Goal: Task Accomplishment & Management: Complete application form

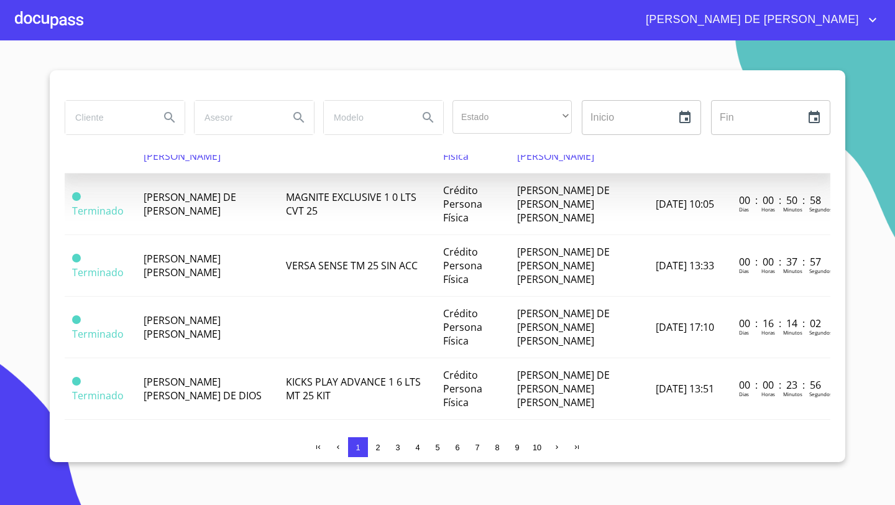
scroll to position [262, 0]
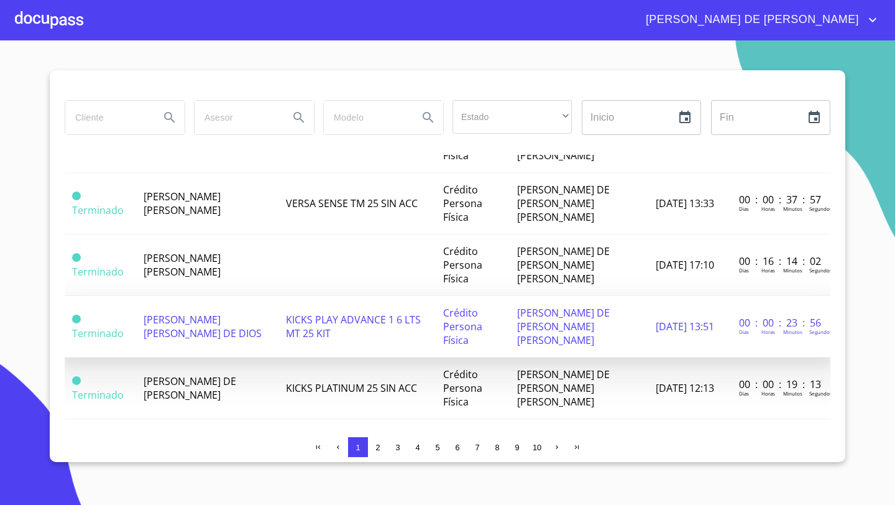
click at [180, 313] on span "[PERSON_NAME] [PERSON_NAME] DE DIOS" at bounding box center [203, 326] width 118 height 27
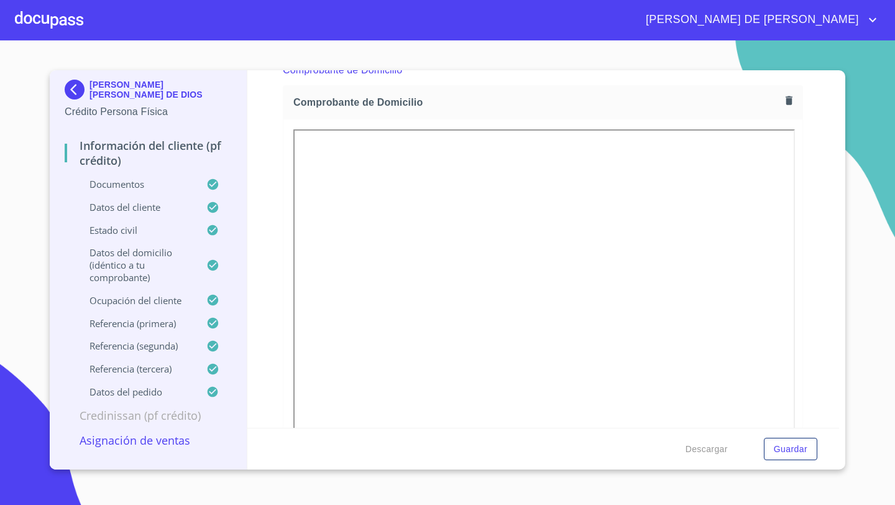
scroll to position [672, 0]
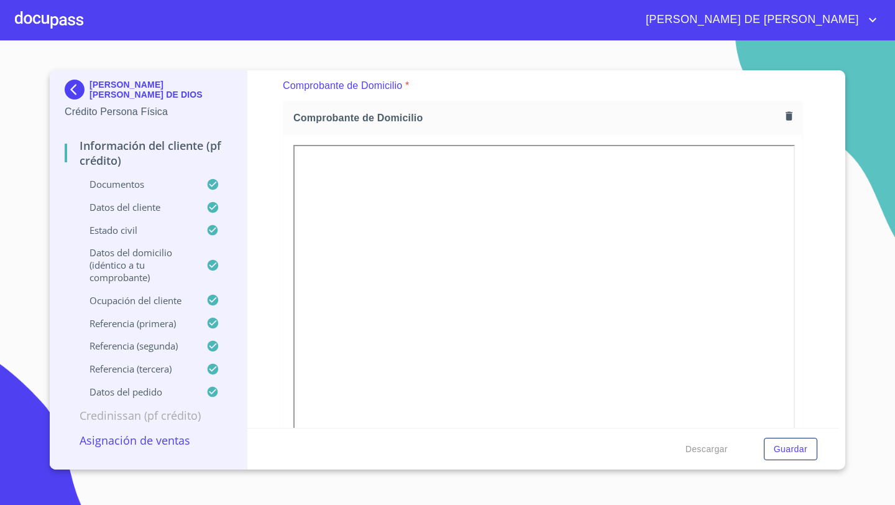
click at [786, 116] on icon "button" at bounding box center [789, 116] width 12 height 12
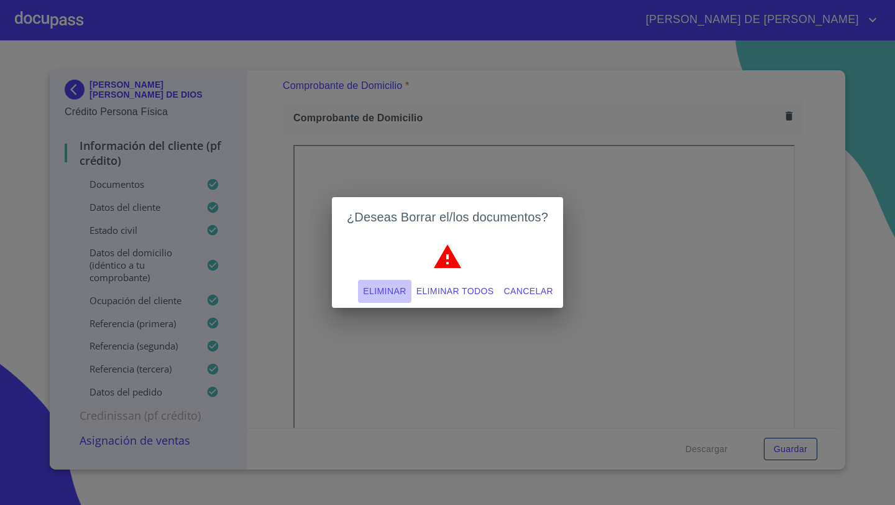
click at [382, 292] on span "Eliminar" at bounding box center [384, 292] width 43 height 16
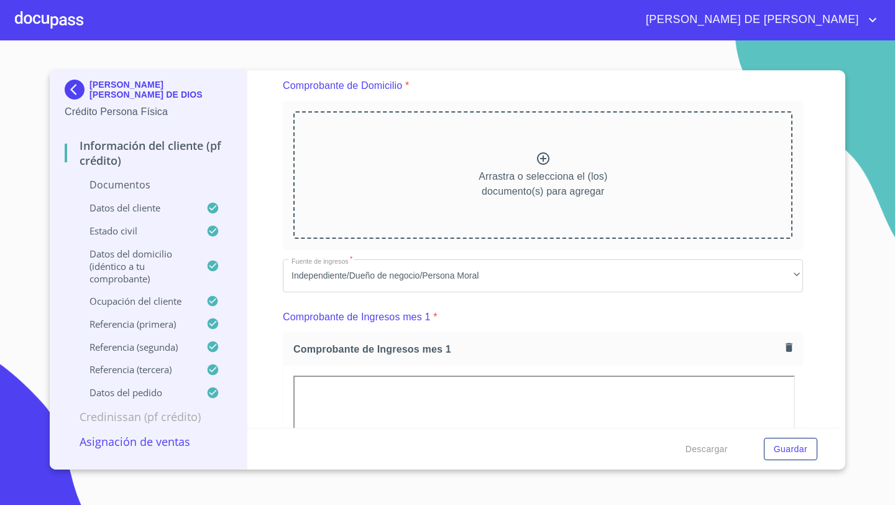
click at [549, 152] on icon at bounding box center [543, 158] width 15 height 15
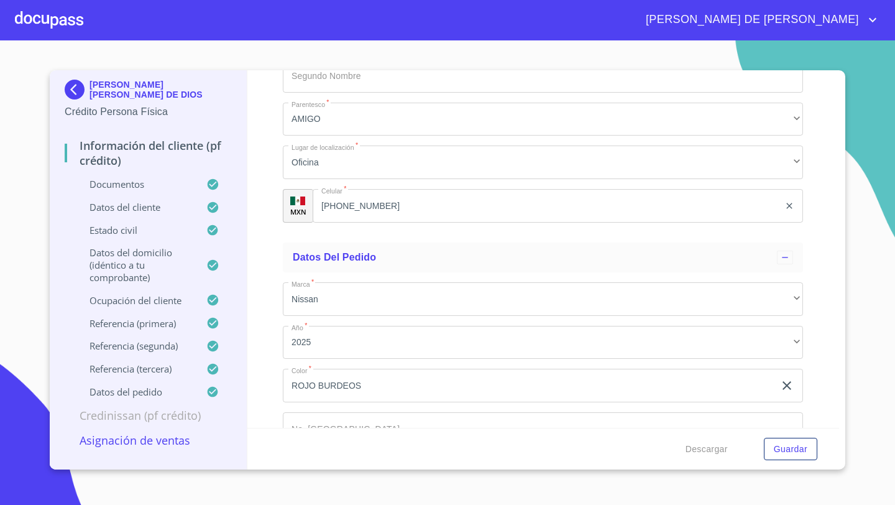
scroll to position [7446, 0]
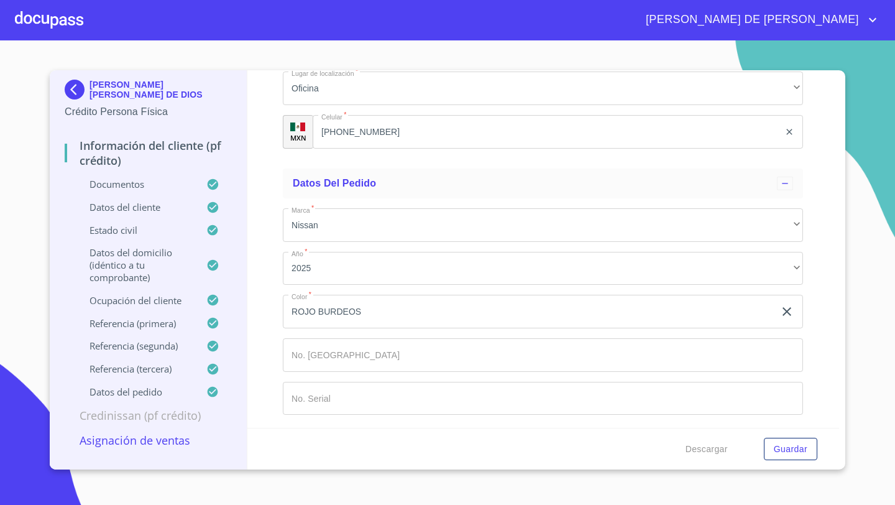
click at [304, 352] on input "Documento de identificación   *" at bounding box center [543, 355] width 520 height 34
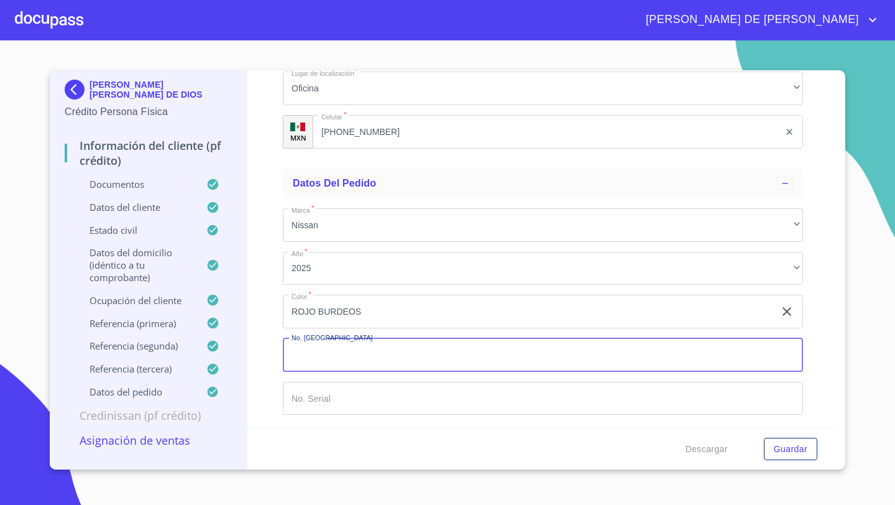
click at [305, 398] on input "Documento de identificación   *" at bounding box center [543, 399] width 520 height 34
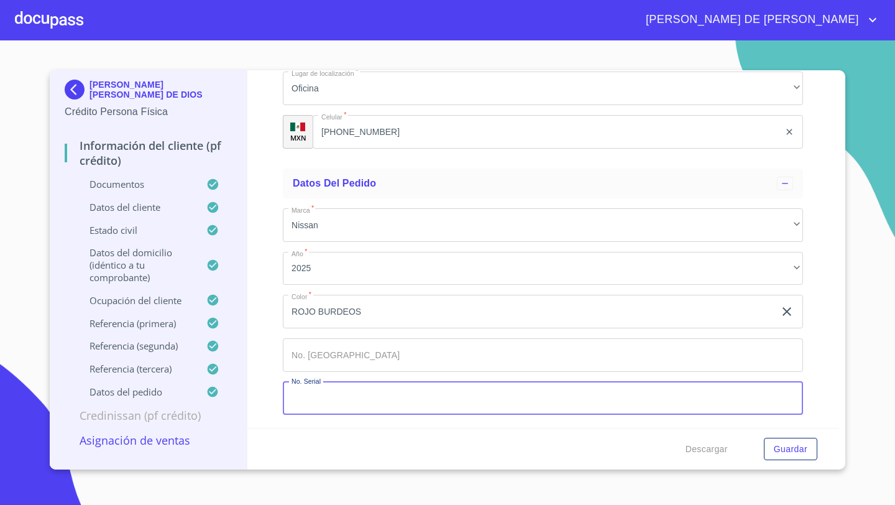
paste input "[US_VEHICLE_IDENTIFICATION_NUMBER]"
type input "[US_VEHICLE_IDENTIFICATION_NUMBER]"
click at [309, 348] on input "Documento de identificación   *" at bounding box center [543, 355] width 520 height 34
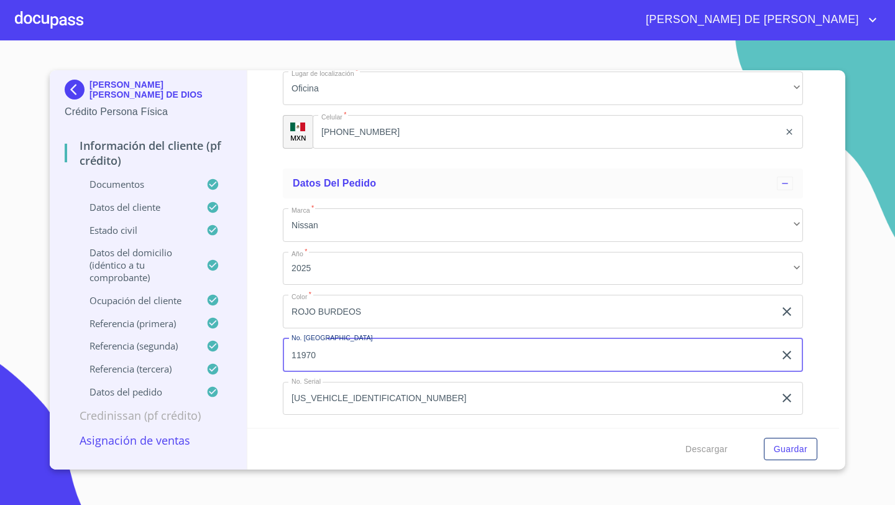
type input "11970"
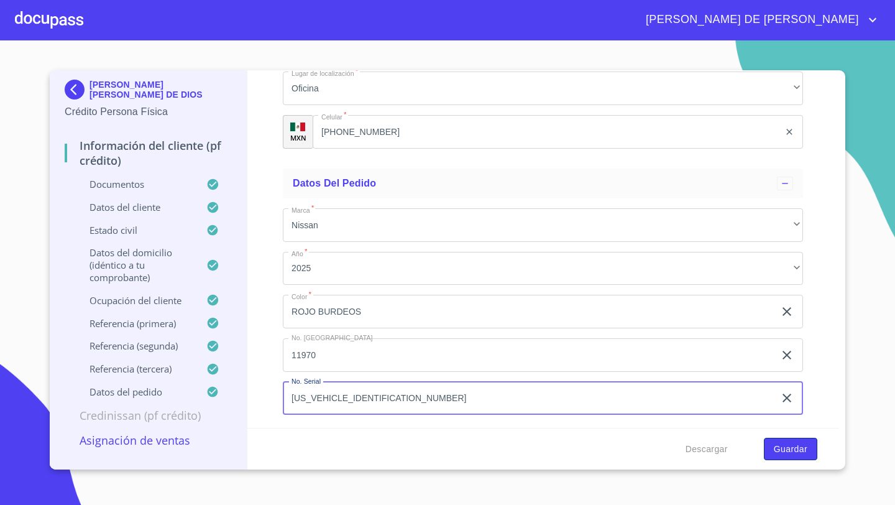
click at [784, 445] on span "Guardar" at bounding box center [791, 449] width 34 height 16
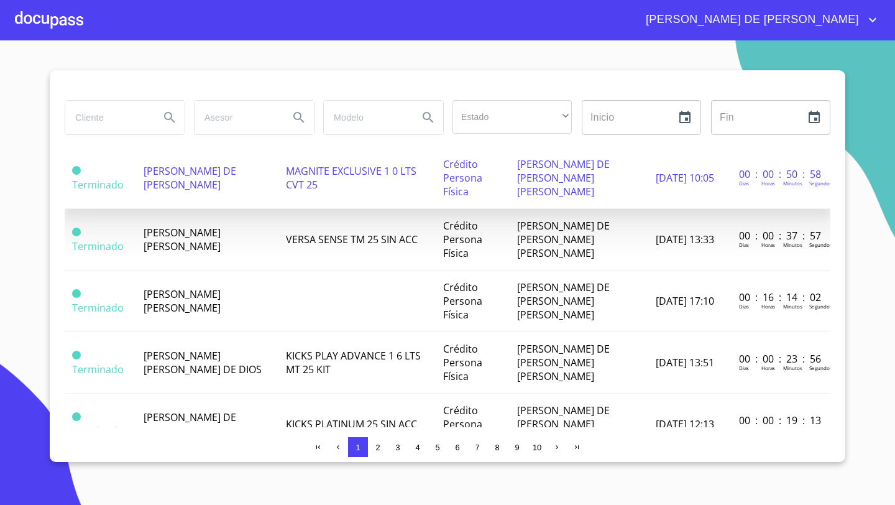
scroll to position [251, 0]
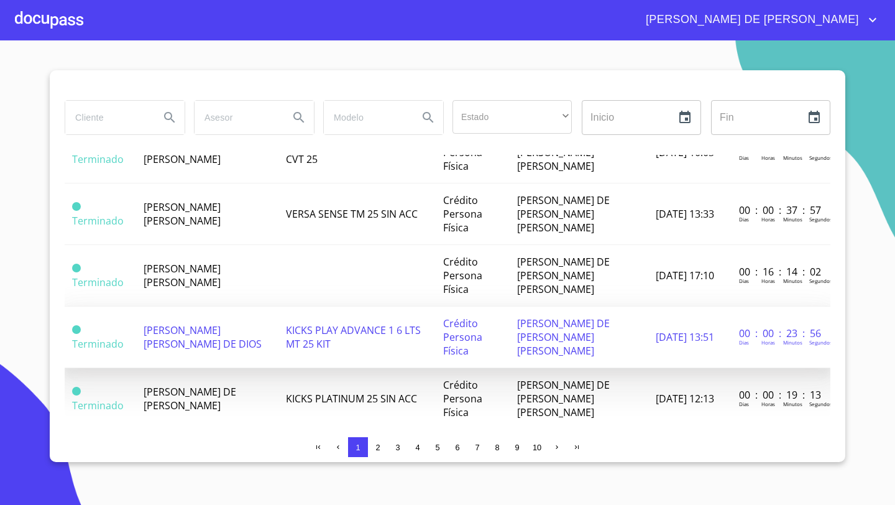
click at [193, 333] on td "[PERSON_NAME] [PERSON_NAME] DE DIOS" at bounding box center [207, 338] width 142 height 62
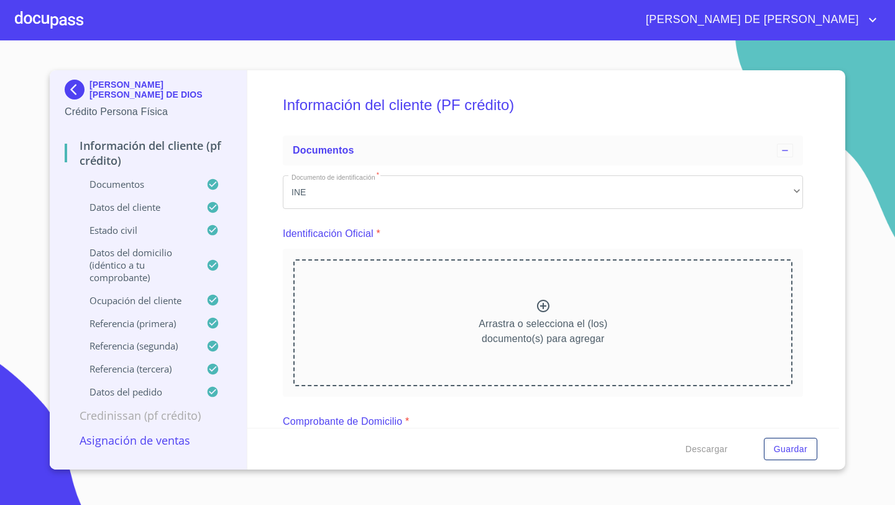
click at [144, 443] on p "Asignación de Ventas" at bounding box center [148, 440] width 167 height 15
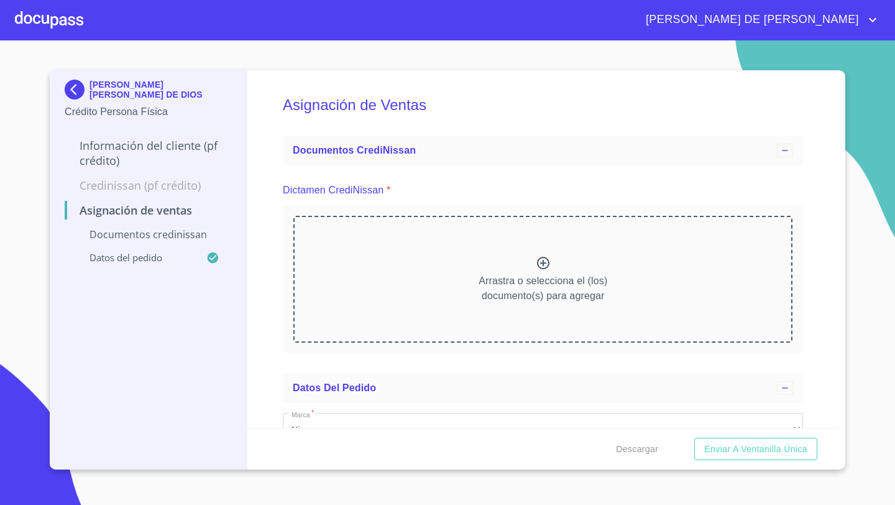
click at [525, 266] on div "Arrastra o selecciona el (los) documento(s) para agregar" at bounding box center [542, 279] width 499 height 127
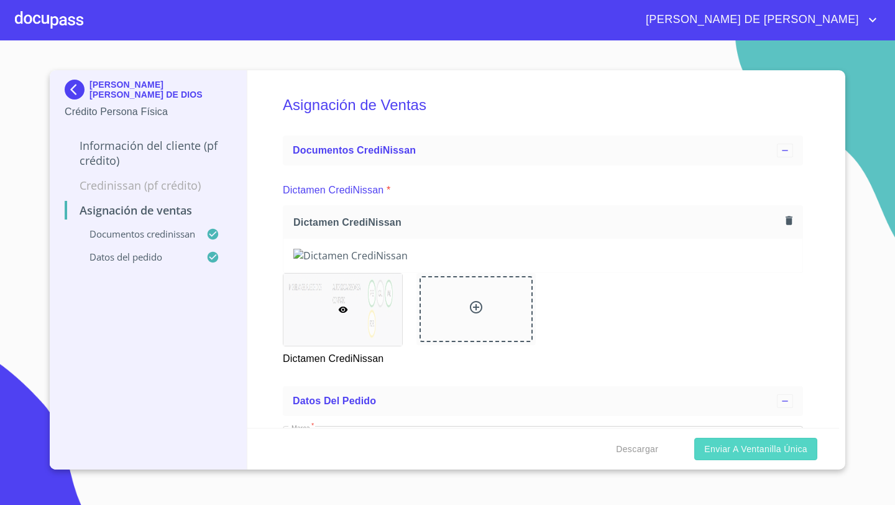
click at [742, 455] on span "Enviar a Ventanilla única" at bounding box center [755, 449] width 103 height 16
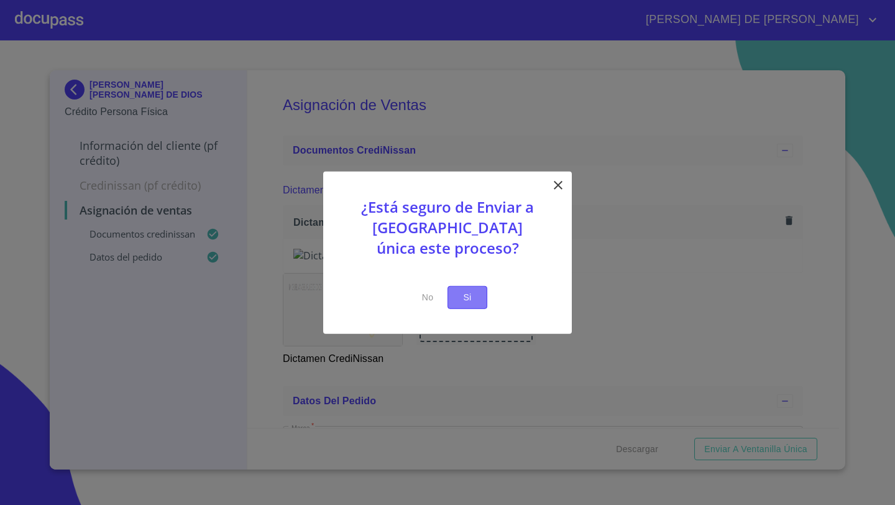
click at [461, 305] on button "Si" at bounding box center [468, 297] width 40 height 23
